Goal: Task Accomplishment & Management: Manage account settings

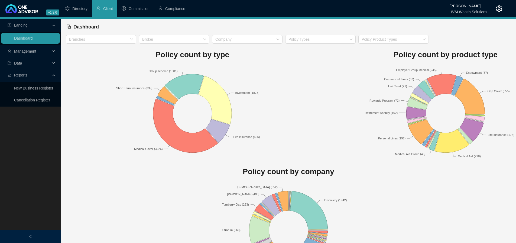
click at [498, 7] on icon "setting" at bounding box center [499, 8] width 6 height 6
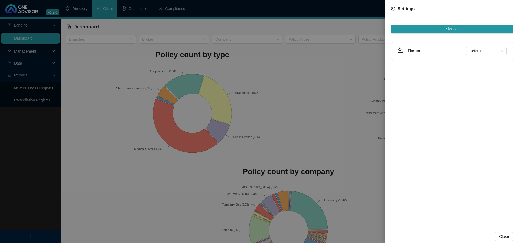
click at [290, 63] on div at bounding box center [260, 121] width 520 height 243
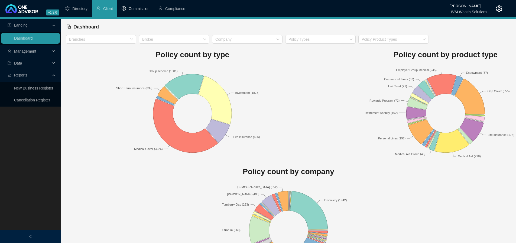
click at [137, 9] on span "Commission" at bounding box center [139, 8] width 21 height 4
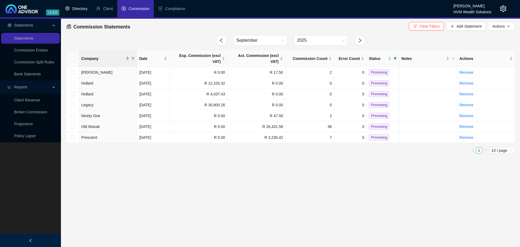
click at [76, 9] on span "Directory" at bounding box center [79, 8] width 15 height 4
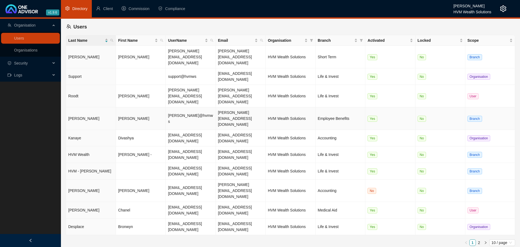
click at [78, 107] on td "[PERSON_NAME]" at bounding box center [91, 118] width 50 height 22
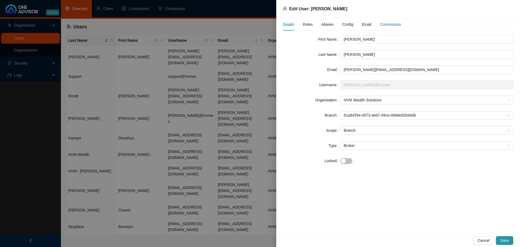
click at [397, 23] on div "Commission" at bounding box center [390, 24] width 21 height 6
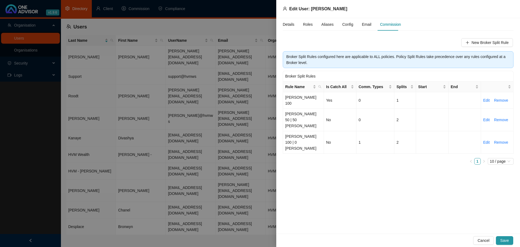
click at [307, 27] on div "Roles" at bounding box center [308, 24] width 10 height 12
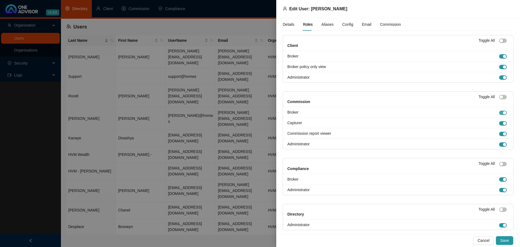
click at [499, 113] on span "button" at bounding box center [503, 112] width 8 height 4
click at [499, 123] on span "button" at bounding box center [503, 123] width 8 height 4
click at [499, 133] on span "button" at bounding box center [503, 134] width 8 height 4
click at [499, 142] on span "button" at bounding box center [503, 144] width 8 height 4
click at [506, 239] on span "Save" at bounding box center [504, 240] width 9 height 6
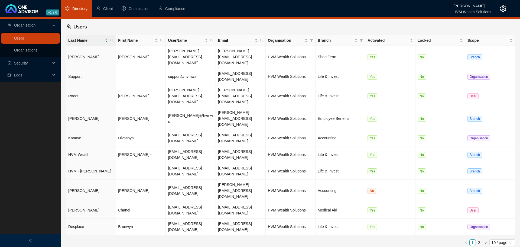
click at [253, 219] on main "Organisation Users Organisations Security Logs Users Last Name First Name UserN…" at bounding box center [260, 133] width 520 height 228
click at [107, 9] on span "Client" at bounding box center [108, 8] width 10 height 4
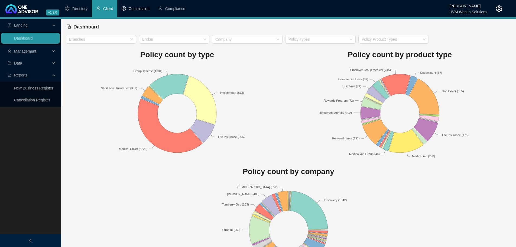
click at [137, 9] on span "Commission" at bounding box center [139, 8] width 21 height 4
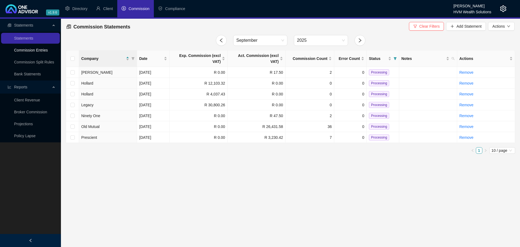
click at [34, 51] on link "Commission Entries" at bounding box center [31, 50] width 34 height 4
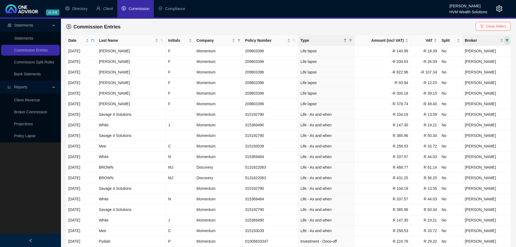
click at [507, 40] on icon "filter" at bounding box center [506, 40] width 3 height 3
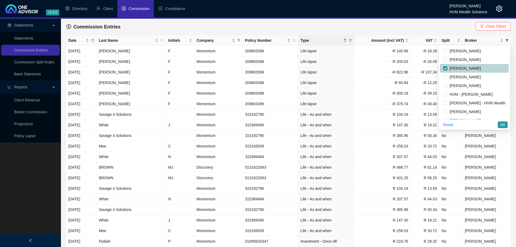
click at [440, 67] on li "[PERSON_NAME]" at bounding box center [474, 68] width 69 height 9
checkbox input "false"
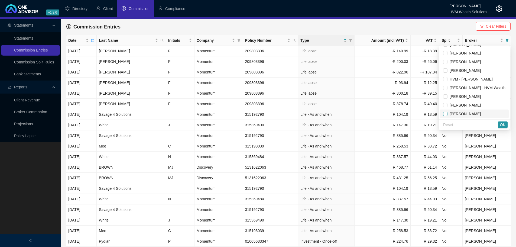
click at [443, 113] on input "checkbox" at bounding box center [445, 114] width 4 height 4
checkbox input "true"
click at [501, 125] on span "OK" at bounding box center [502, 125] width 5 height 6
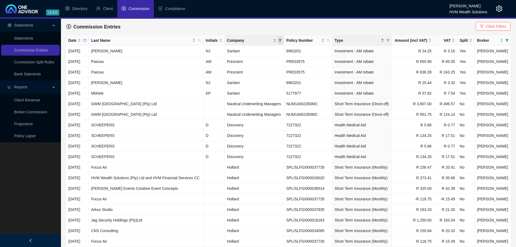
click at [281, 42] on icon "filter" at bounding box center [279, 40] width 3 height 3
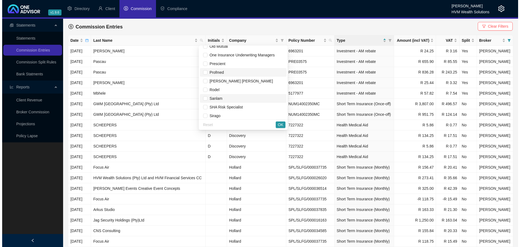
scroll to position [352, 0]
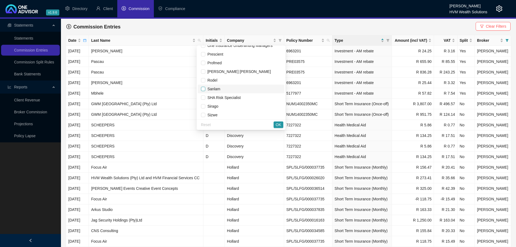
click at [202, 89] on input "checkbox" at bounding box center [203, 89] width 4 height 4
click at [278, 125] on span "OK" at bounding box center [278, 125] width 5 height 6
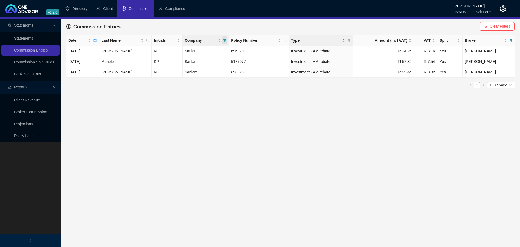
click at [226, 40] on icon "filter" at bounding box center [224, 40] width 3 height 3
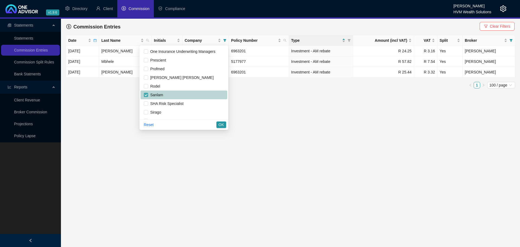
click at [144, 95] on input "checkbox" at bounding box center [146, 95] width 4 height 4
checkbox input "false"
click at [145, 61] on input "checkbox" at bounding box center [146, 60] width 4 height 4
checkbox input "true"
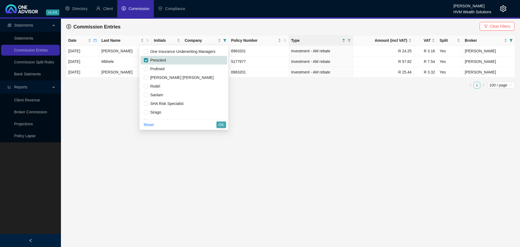
click at [221, 124] on span "OK" at bounding box center [220, 125] width 5 height 6
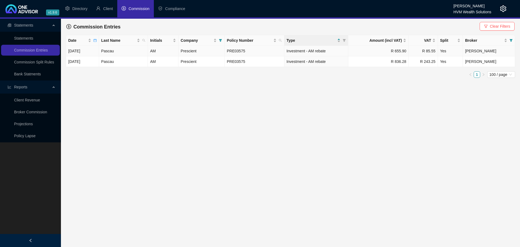
click at [112, 52] on td "Pascau" at bounding box center [123, 51] width 49 height 11
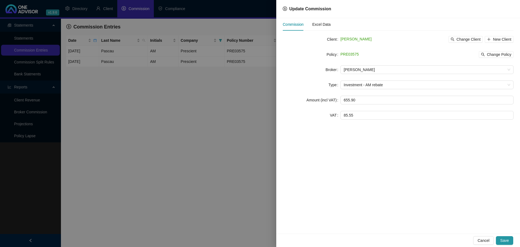
click at [216, 113] on div at bounding box center [260, 123] width 520 height 247
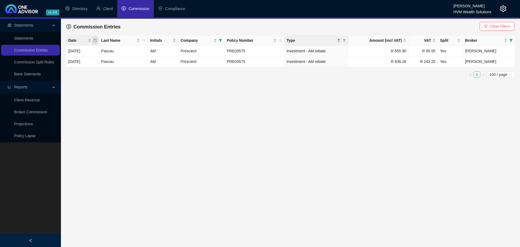
click at [96, 41] on icon "calendar" at bounding box center [94, 40] width 3 height 3
click at [39, 53] on input "2025-07" at bounding box center [42, 52] width 27 height 6
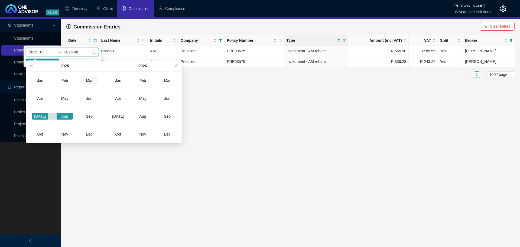
type input "2025-03"
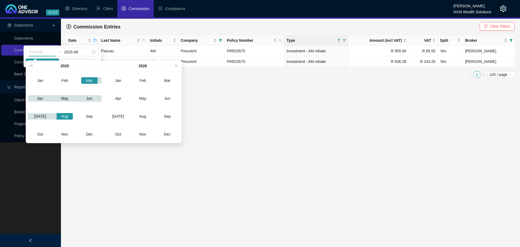
click at [90, 83] on div "Mar" at bounding box center [89, 80] width 16 height 6
type input "2025-08"
click at [66, 117] on div "Aug" at bounding box center [65, 116] width 16 height 6
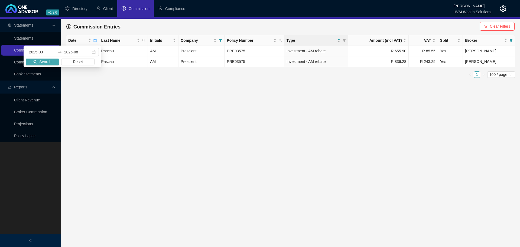
click at [49, 61] on span "Search" at bounding box center [45, 62] width 12 height 6
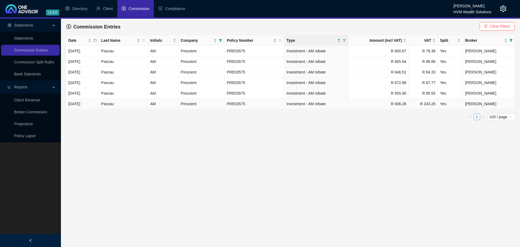
click at [471, 105] on span "[PERSON_NAME]" at bounding box center [480, 103] width 31 height 4
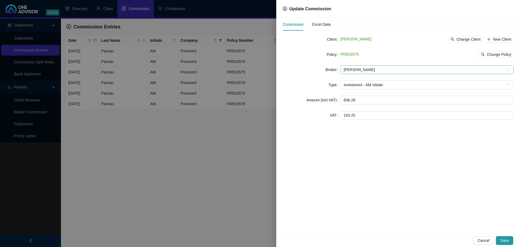
click at [353, 67] on span "[PERSON_NAME]" at bounding box center [426, 70] width 166 height 8
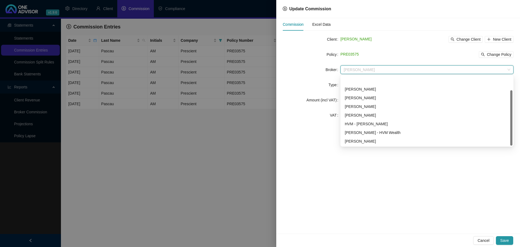
scroll to position [17, 0]
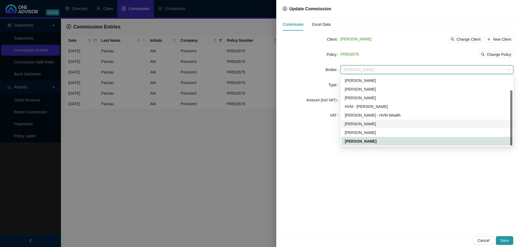
click at [367, 125] on div "[PERSON_NAME]" at bounding box center [427, 124] width 164 height 6
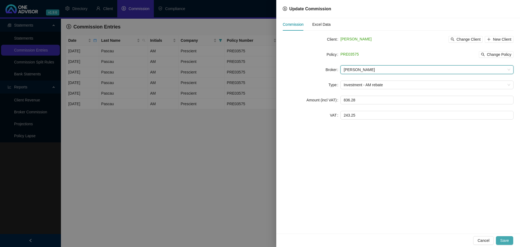
click at [504, 242] on span "Save" at bounding box center [504, 240] width 9 height 6
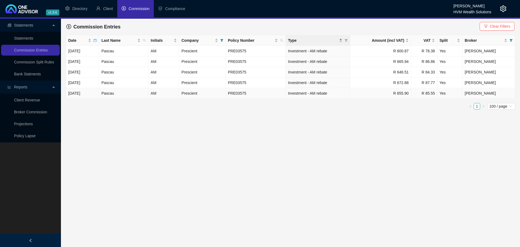
click at [482, 95] on span "[PERSON_NAME]" at bounding box center [479, 93] width 31 height 4
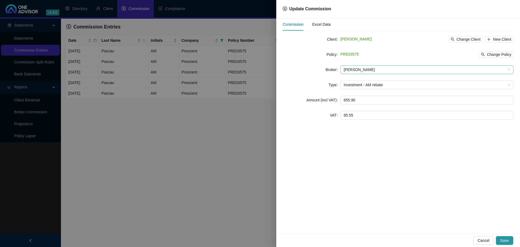
click at [358, 70] on span "[PERSON_NAME]" at bounding box center [426, 70] width 166 height 8
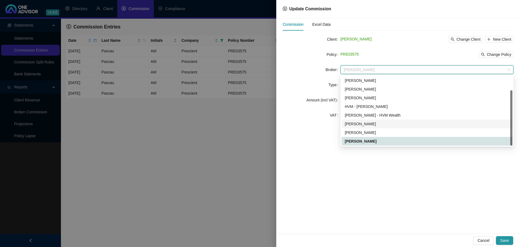
click at [377, 123] on div "[PERSON_NAME]" at bounding box center [427, 124] width 164 height 6
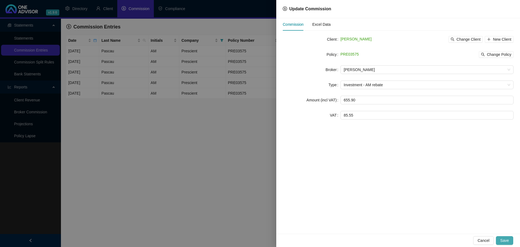
click at [505, 239] on span "Save" at bounding box center [504, 240] width 9 height 6
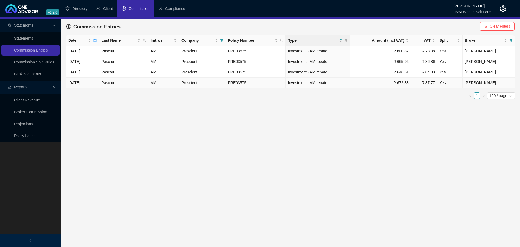
click at [397, 84] on td "R 672.88" at bounding box center [380, 82] width 61 height 11
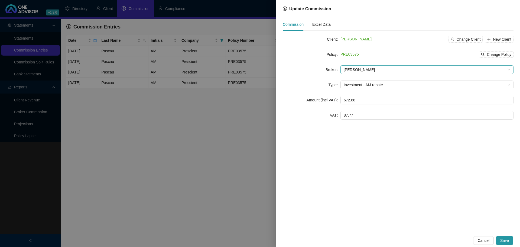
click at [352, 68] on span "[PERSON_NAME]" at bounding box center [426, 70] width 166 height 8
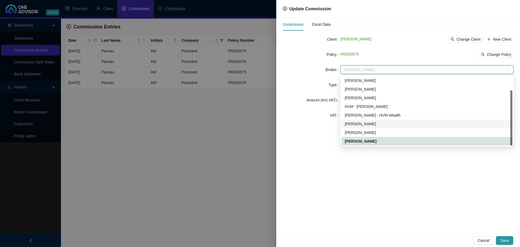
click at [365, 126] on div "[PERSON_NAME]" at bounding box center [427, 124] width 164 height 6
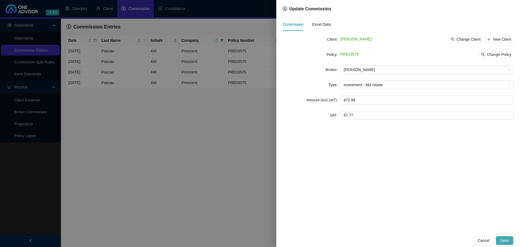
click at [507, 238] on span "Save" at bounding box center [504, 240] width 9 height 6
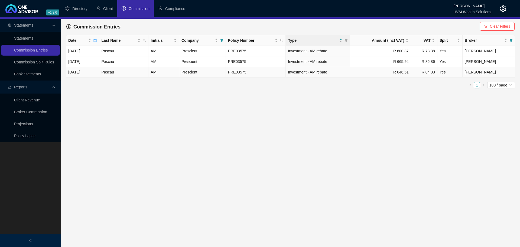
click at [327, 71] on span "Investment - AM rebate" at bounding box center [307, 72] width 39 height 4
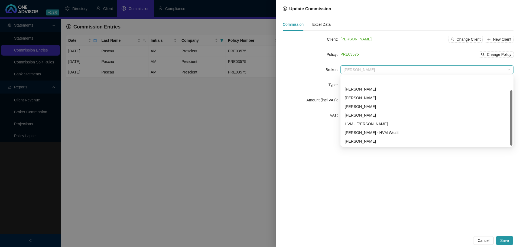
click at [359, 70] on span "[PERSON_NAME]" at bounding box center [426, 70] width 166 height 8
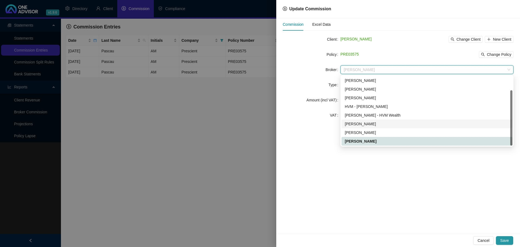
click at [361, 122] on div "[PERSON_NAME]" at bounding box center [427, 124] width 164 height 6
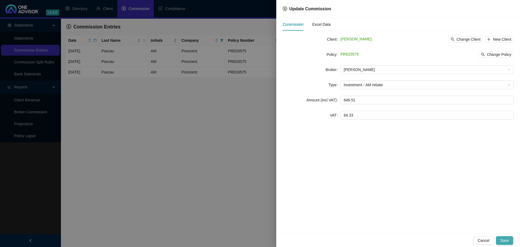
click at [505, 237] on span "Save" at bounding box center [504, 240] width 9 height 6
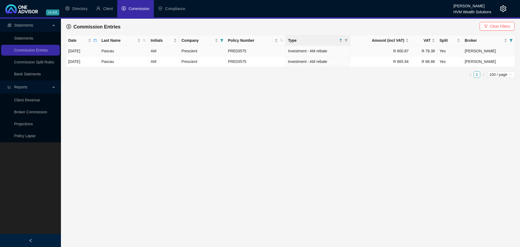
click at [324, 53] on span "Investment - AM rebate" at bounding box center [307, 51] width 39 height 4
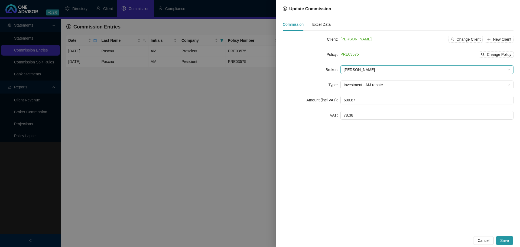
click at [358, 71] on span "[PERSON_NAME]" at bounding box center [426, 70] width 166 height 8
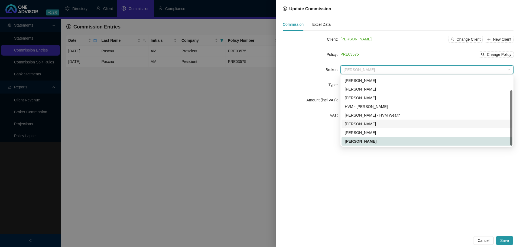
click at [360, 121] on div "[PERSON_NAME]" at bounding box center [427, 124] width 164 height 6
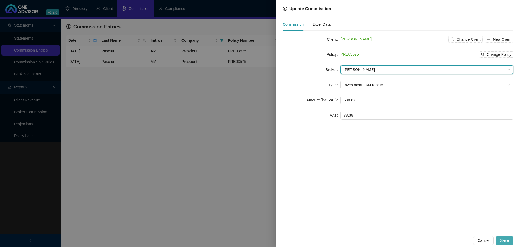
click at [506, 240] on span "Save" at bounding box center [504, 240] width 9 height 6
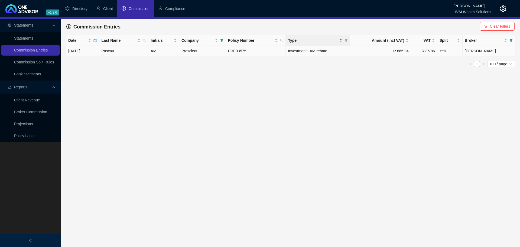
click at [322, 50] on span "Investment - AM rebate" at bounding box center [307, 51] width 39 height 4
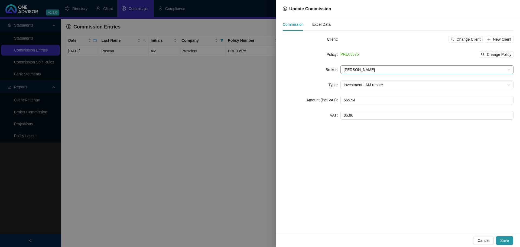
click at [358, 71] on span "[PERSON_NAME]" at bounding box center [426, 70] width 166 height 8
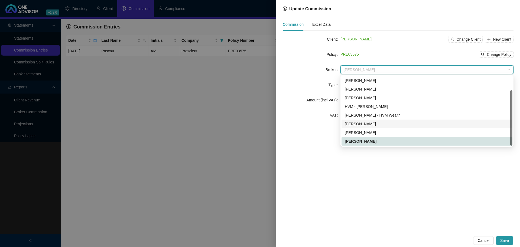
click at [364, 122] on div "[PERSON_NAME]" at bounding box center [427, 124] width 164 height 6
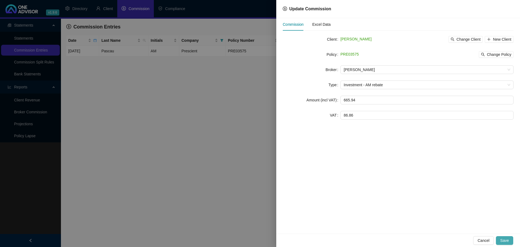
click at [504, 238] on span "Save" at bounding box center [504, 240] width 9 height 6
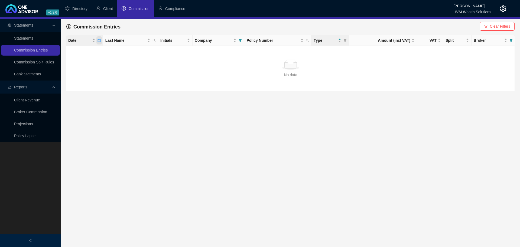
click at [100, 39] on icon "calendar" at bounding box center [98, 40] width 3 height 3
click at [217, 140] on main "Statements Statements Commission Entries Commission Split Rules Bank Statments …" at bounding box center [260, 133] width 520 height 228
click at [242, 40] on icon "filter" at bounding box center [239, 40] width 3 height 3
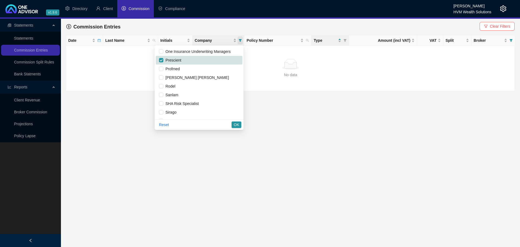
scroll to position [340, 0]
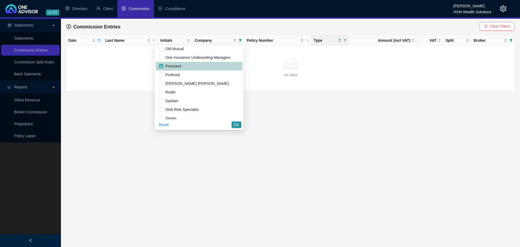
click at [160, 65] on input "checkbox" at bounding box center [161, 66] width 4 height 4
checkbox input "false"
click at [161, 101] on input "checkbox" at bounding box center [161, 101] width 4 height 4
checkbox input "true"
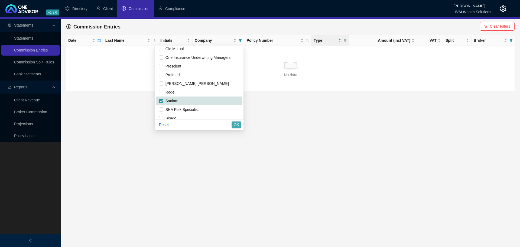
click at [237, 125] on span "OK" at bounding box center [236, 125] width 5 height 6
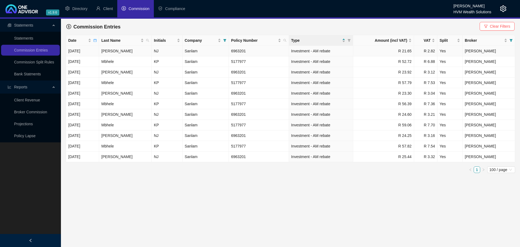
click at [482, 51] on span "[PERSON_NAME]" at bounding box center [479, 51] width 31 height 4
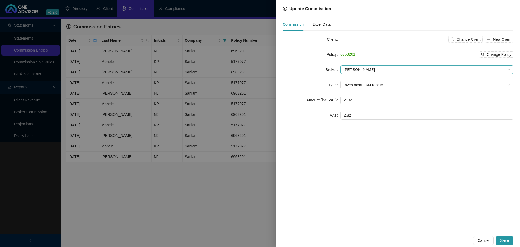
click at [373, 70] on span "[PERSON_NAME]" at bounding box center [426, 70] width 166 height 8
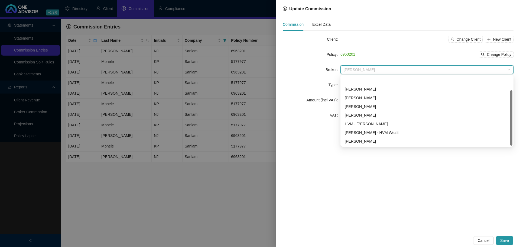
scroll to position [17, 0]
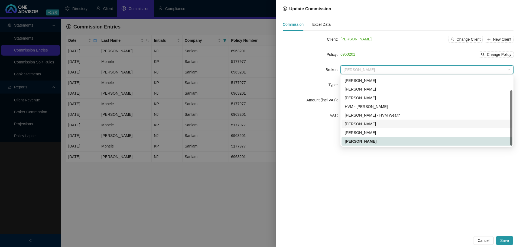
click at [362, 123] on div "[PERSON_NAME]" at bounding box center [427, 124] width 164 height 6
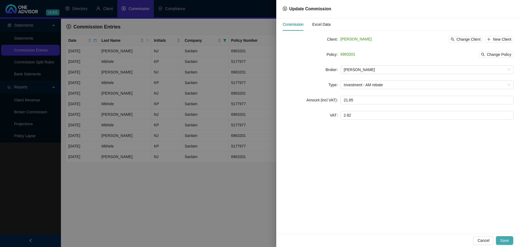
click at [506, 240] on span "Save" at bounding box center [504, 240] width 9 height 6
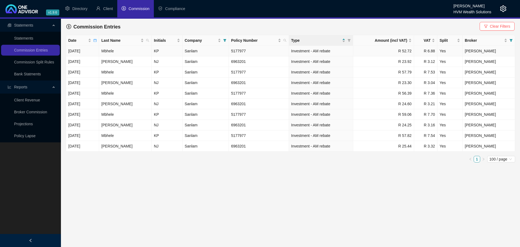
click at [404, 51] on td "R 52.72" at bounding box center [383, 51] width 61 height 11
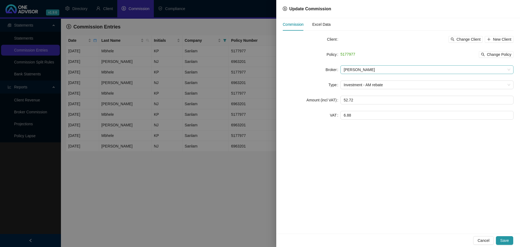
click at [369, 71] on span "[PERSON_NAME]" at bounding box center [426, 70] width 166 height 8
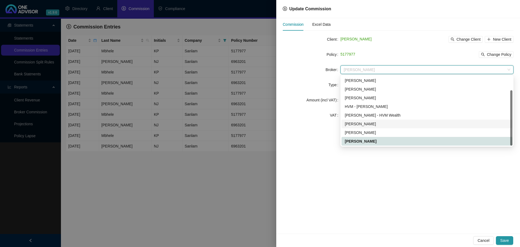
click at [369, 126] on div "[PERSON_NAME]" at bounding box center [427, 124] width 164 height 6
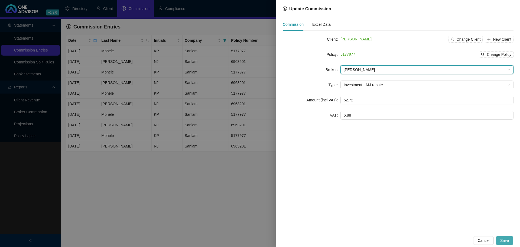
click at [507, 239] on span "Save" at bounding box center [504, 240] width 9 height 6
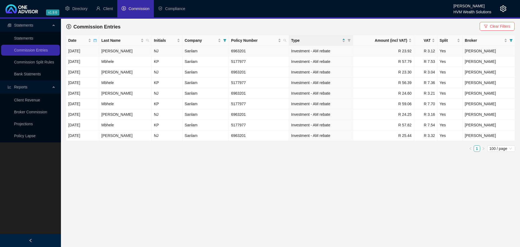
click at [405, 52] on td "R 23.92" at bounding box center [383, 51] width 61 height 11
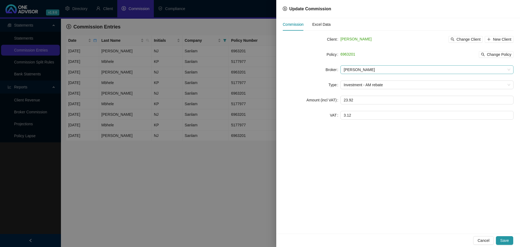
click at [391, 68] on span "[PERSON_NAME]" at bounding box center [426, 70] width 166 height 8
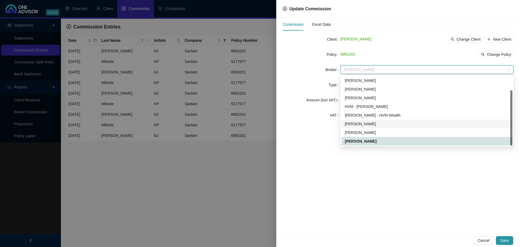
click at [377, 125] on div "[PERSON_NAME]" at bounding box center [427, 124] width 164 height 6
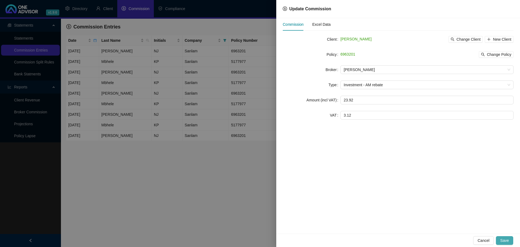
click at [504, 241] on span "Save" at bounding box center [504, 240] width 9 height 6
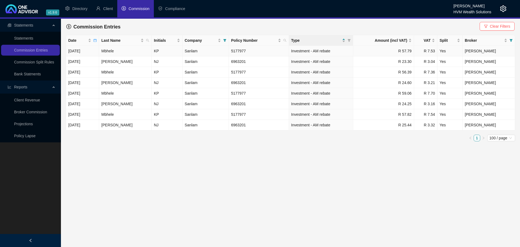
click at [407, 51] on td "R 57.79" at bounding box center [383, 51] width 61 height 11
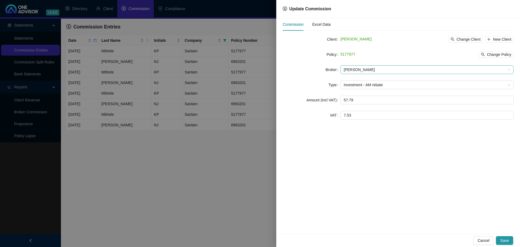
click at [366, 70] on span "[PERSON_NAME]" at bounding box center [426, 70] width 166 height 8
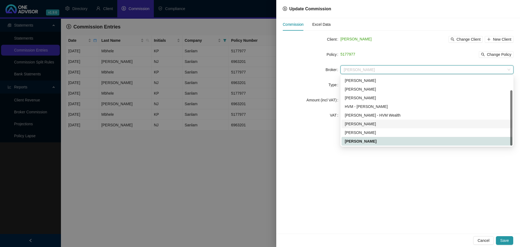
click at [368, 123] on div "[PERSON_NAME]" at bounding box center [427, 124] width 164 height 6
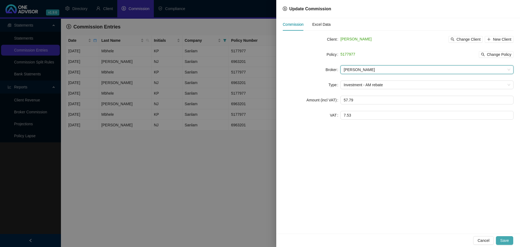
click at [505, 240] on span "Save" at bounding box center [504, 240] width 9 height 6
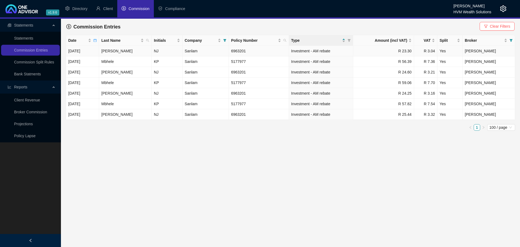
click at [404, 47] on td "R 23.30" at bounding box center [383, 51] width 61 height 11
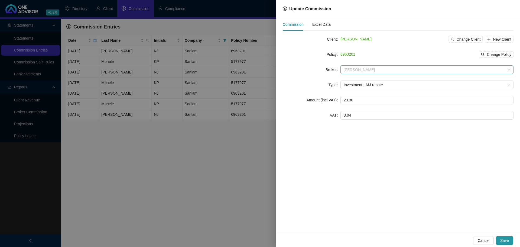
click at [345, 72] on span "[PERSON_NAME]" at bounding box center [426, 70] width 166 height 8
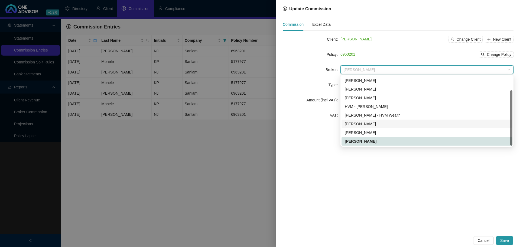
click at [362, 125] on div "[PERSON_NAME]" at bounding box center [427, 124] width 164 height 6
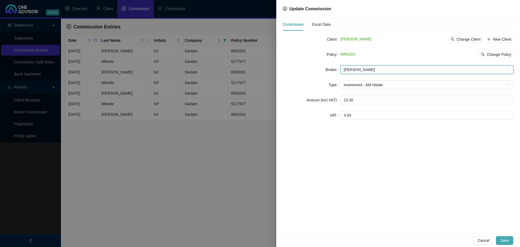
click at [505, 241] on span "Save" at bounding box center [504, 240] width 9 height 6
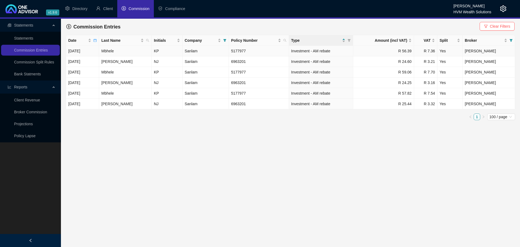
click at [401, 52] on td "R 56.39" at bounding box center [383, 51] width 61 height 11
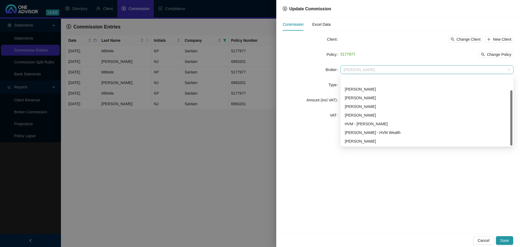
click at [361, 71] on span "[PERSON_NAME]" at bounding box center [426, 70] width 166 height 8
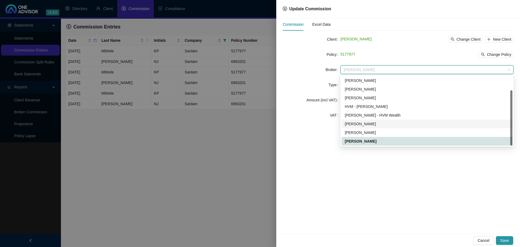
click at [366, 126] on div "[PERSON_NAME]" at bounding box center [427, 124] width 164 height 6
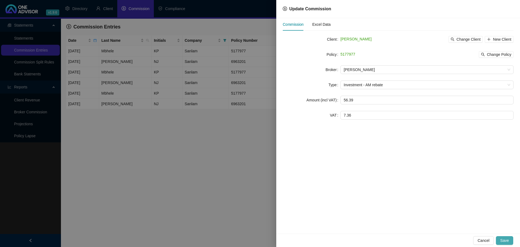
click at [501, 238] on span "Save" at bounding box center [504, 240] width 9 height 6
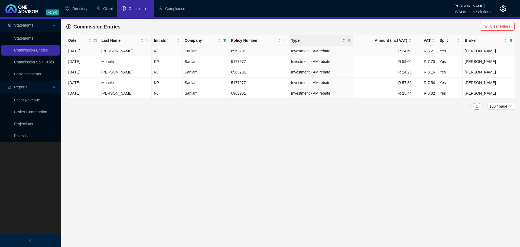
click at [327, 50] on span "Investment - AM rebate" at bounding box center [310, 51] width 39 height 4
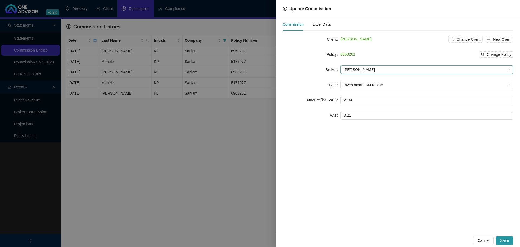
click at [369, 70] on span "[PERSON_NAME]" at bounding box center [426, 70] width 166 height 8
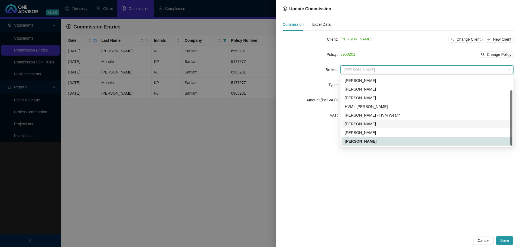
click at [373, 123] on div "[PERSON_NAME]" at bounding box center [427, 124] width 164 height 6
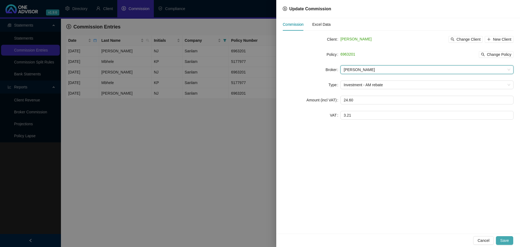
click at [507, 239] on span "Save" at bounding box center [504, 240] width 9 height 6
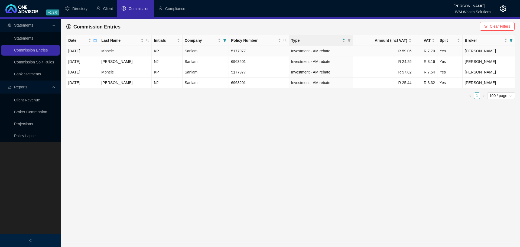
click at [326, 50] on span "Investment - AM rebate" at bounding box center [310, 51] width 39 height 4
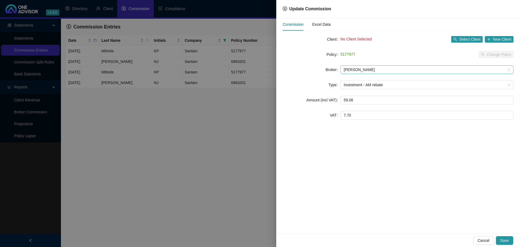
click at [345, 67] on span "[PERSON_NAME]" at bounding box center [426, 70] width 166 height 8
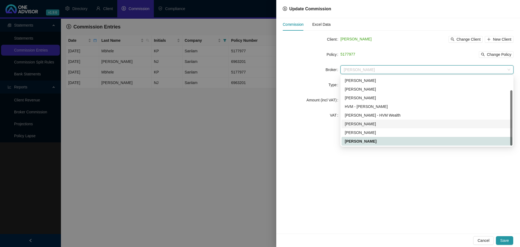
click at [360, 125] on div "[PERSON_NAME]" at bounding box center [427, 124] width 164 height 6
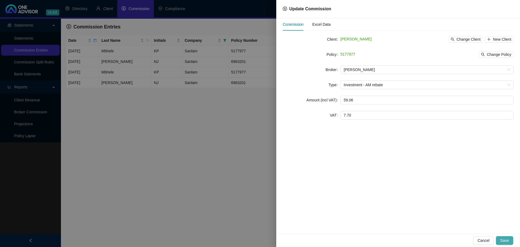
click at [506, 242] on span "Save" at bounding box center [504, 240] width 9 height 6
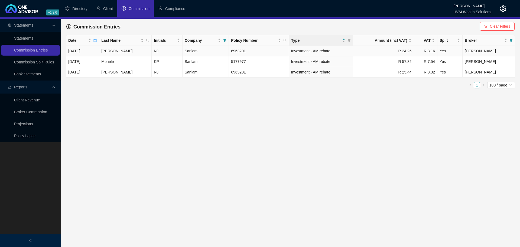
click at [322, 49] on span "Investment - AM rebate" at bounding box center [310, 51] width 39 height 4
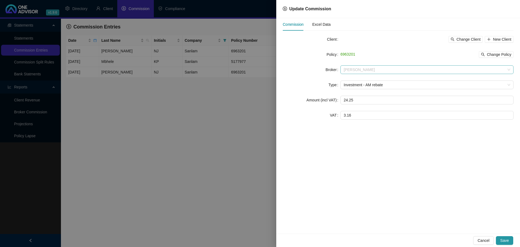
click at [357, 71] on span "[PERSON_NAME]" at bounding box center [426, 70] width 166 height 8
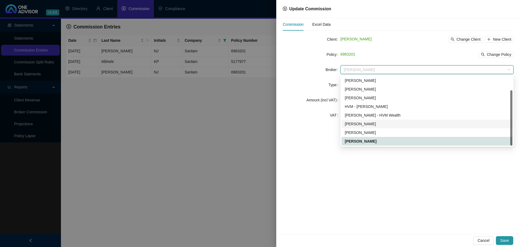
click at [365, 125] on div "[PERSON_NAME]" at bounding box center [427, 124] width 164 height 6
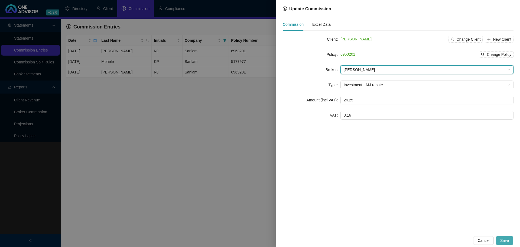
click at [507, 241] on span "Save" at bounding box center [504, 240] width 9 height 6
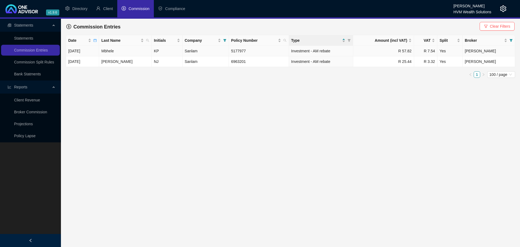
click at [321, 51] on span "Investment - AM rebate" at bounding box center [310, 51] width 39 height 4
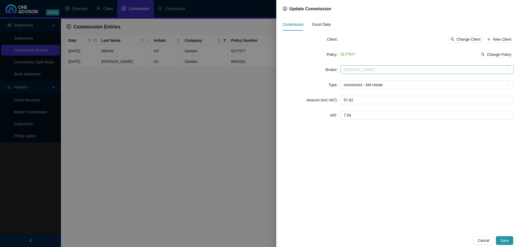
click at [348, 68] on span "[PERSON_NAME]" at bounding box center [426, 70] width 166 height 8
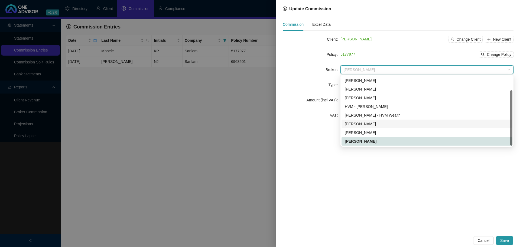
click at [364, 122] on div "[PERSON_NAME]" at bounding box center [427, 124] width 164 height 6
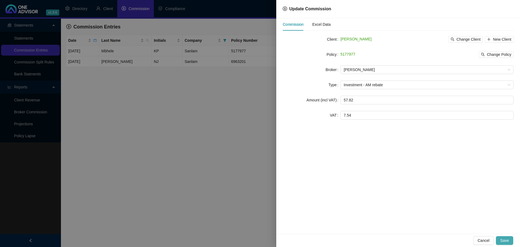
click at [507, 241] on span "Save" at bounding box center [504, 240] width 9 height 6
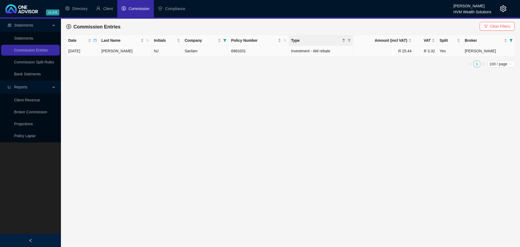
click at [323, 50] on span "Investment - AM rebate" at bounding box center [310, 51] width 39 height 4
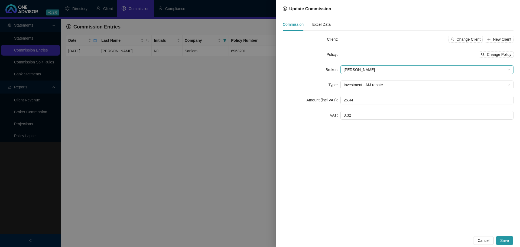
click at [348, 67] on span "[PERSON_NAME]" at bounding box center [426, 70] width 166 height 8
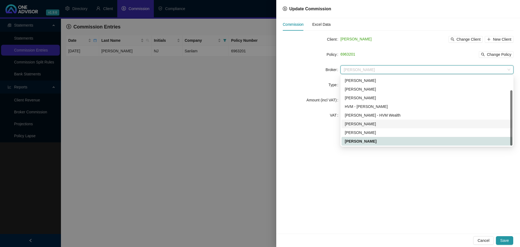
click at [361, 125] on div "[PERSON_NAME]" at bounding box center [427, 124] width 164 height 6
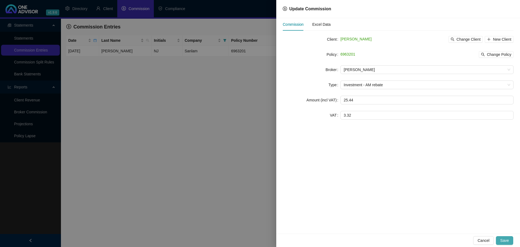
click at [505, 243] on span "Save" at bounding box center [504, 240] width 9 height 6
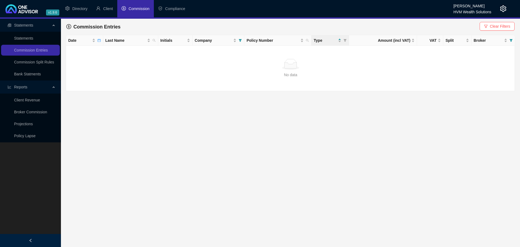
click at [33, 112] on link "Broker Commission" at bounding box center [30, 112] width 33 height 4
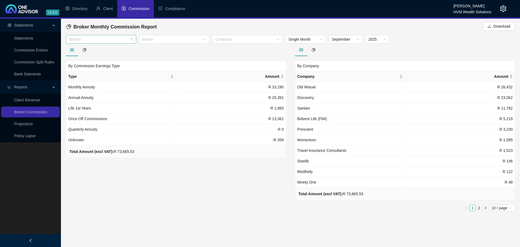
click at [116, 40] on div at bounding box center [98, 39] width 63 height 4
click at [97, 86] on div "Short Term" at bounding box center [101, 85] width 62 height 6
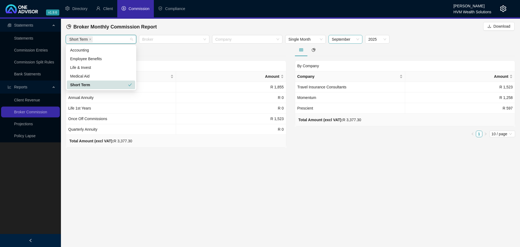
click at [346, 39] on span "September" at bounding box center [345, 39] width 27 height 8
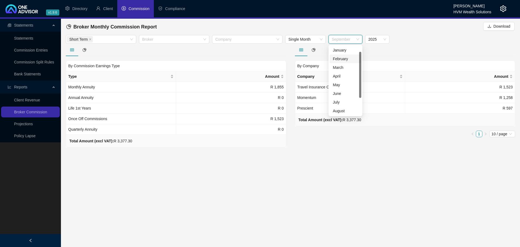
scroll to position [9, 0]
click at [339, 102] on div "August" at bounding box center [345, 102] width 25 height 6
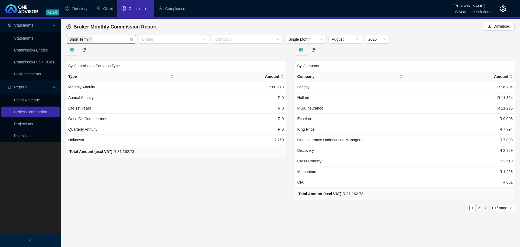
click at [89, 40] on icon "close" at bounding box center [90, 39] width 3 height 3
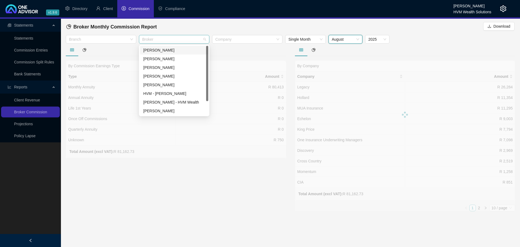
click at [169, 41] on div at bounding box center [171, 39] width 63 height 4
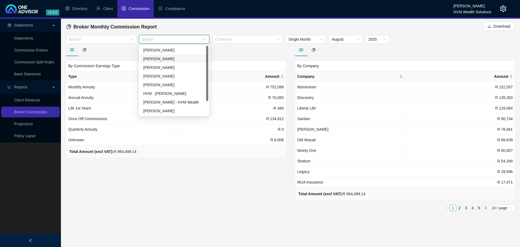
click at [176, 61] on div "[PERSON_NAME]" at bounding box center [174, 59] width 62 height 6
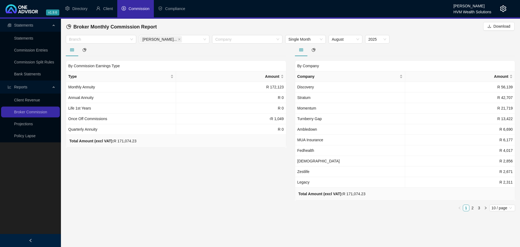
click at [241, 181] on div "By Commission Earnings Type Type Amount Monthly Annuity R 172,123 Annual Annuit…" at bounding box center [175, 130] width 229 height 172
click at [33, 124] on link "Projections" at bounding box center [23, 124] width 19 height 4
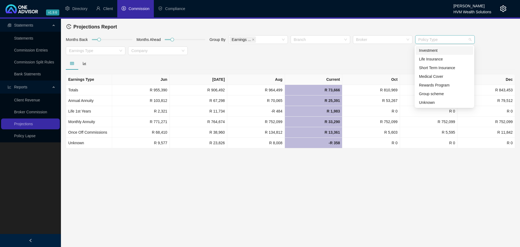
click at [429, 39] on div at bounding box center [442, 40] width 52 height 4
click at [434, 66] on div "Short Term Insurance" at bounding box center [444, 68] width 51 height 6
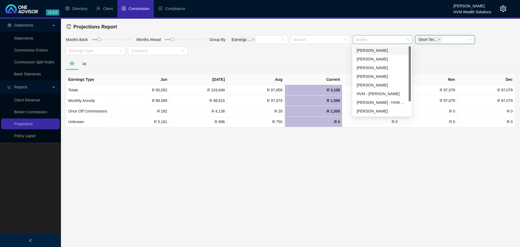
click at [380, 39] on div at bounding box center [380, 40] width 52 height 4
click at [385, 61] on div "[PERSON_NAME]" at bounding box center [381, 59] width 51 height 6
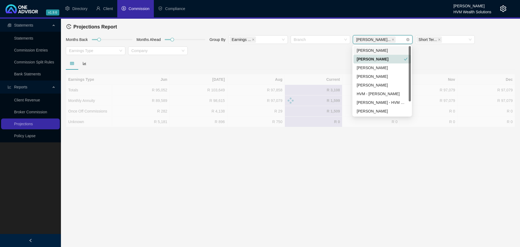
click at [388, 40] on div "[PERSON_NAME]..." at bounding box center [380, 40] width 52 height 8
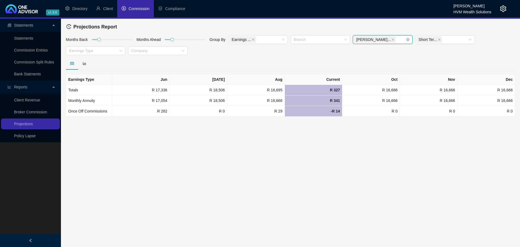
click at [385, 40] on div "[PERSON_NAME]..." at bounding box center [380, 40] width 52 height 8
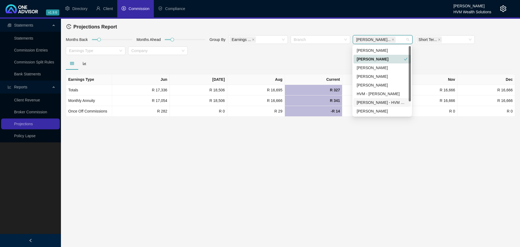
scroll to position [17, 0]
click at [374, 113] on div "[PERSON_NAME]" at bounding box center [381, 111] width 51 height 6
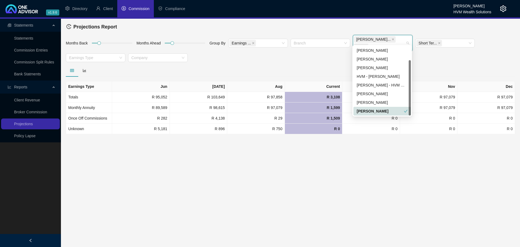
click at [291, 160] on main "Statements Statements Commission Entries Commission Split Rules Bank Statments …" at bounding box center [260, 133] width 520 height 228
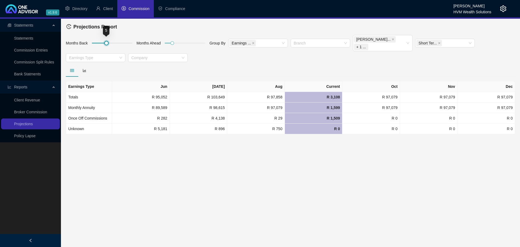
click at [106, 41] on div at bounding box center [112, 42] width 41 height 3
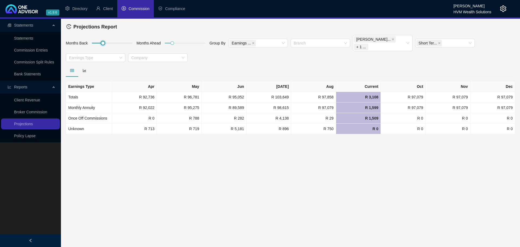
click at [103, 41] on div at bounding box center [112, 42] width 41 height 3
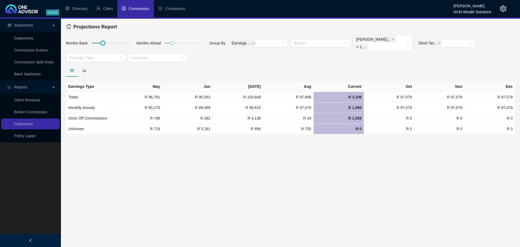
click at [107, 41] on div at bounding box center [112, 42] width 41 height 3
